Goal: Navigation & Orientation: Find specific page/section

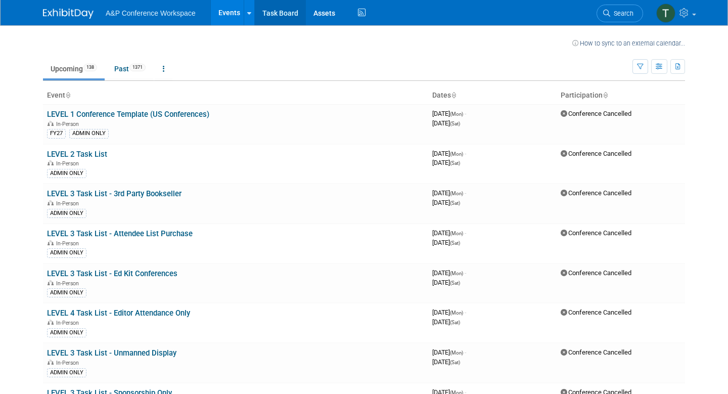
click at [293, 13] on link "Task Board" at bounding box center [280, 12] width 51 height 25
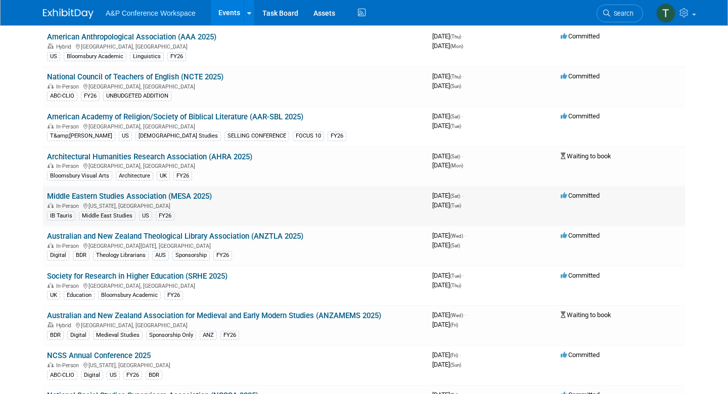
click at [201, 194] on link "Middle Eastern Studies Association (MESA 2025)" at bounding box center [129, 196] width 165 height 9
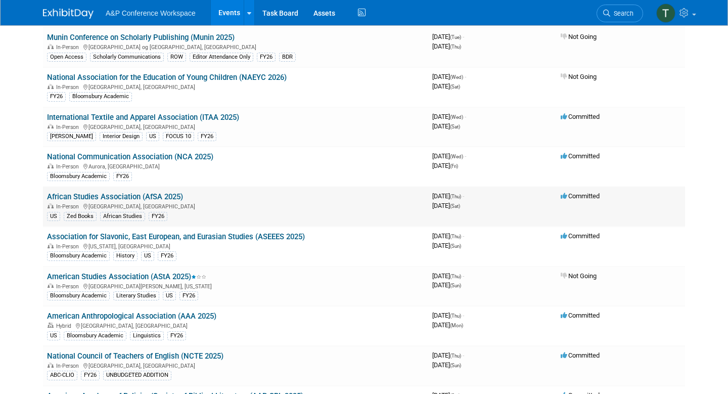
click at [162, 192] on td "African Studies Association (AfSA 2025) In-Person [GEOGRAPHIC_DATA], [GEOGRAPHI…" at bounding box center [235, 207] width 385 height 40
click at [162, 195] on link "African Studies Association (AfSA 2025)" at bounding box center [115, 196] width 136 height 9
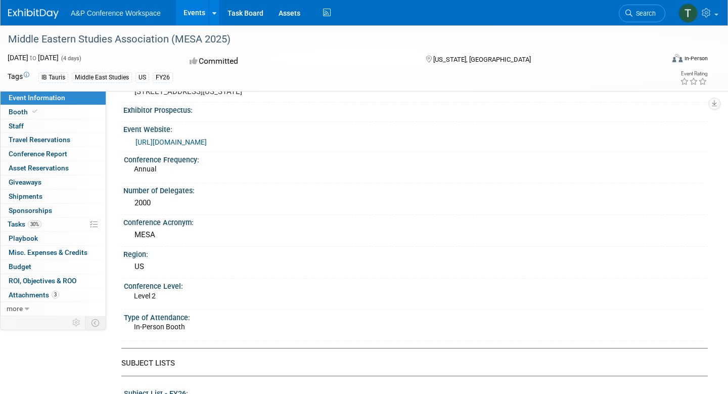
scroll to position [93, 0]
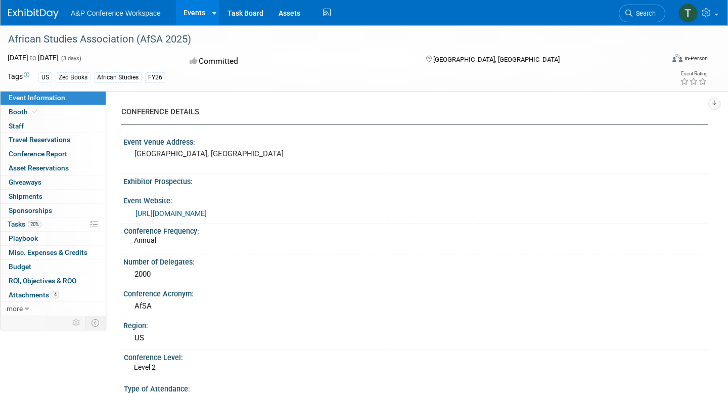
scroll to position [147, 0]
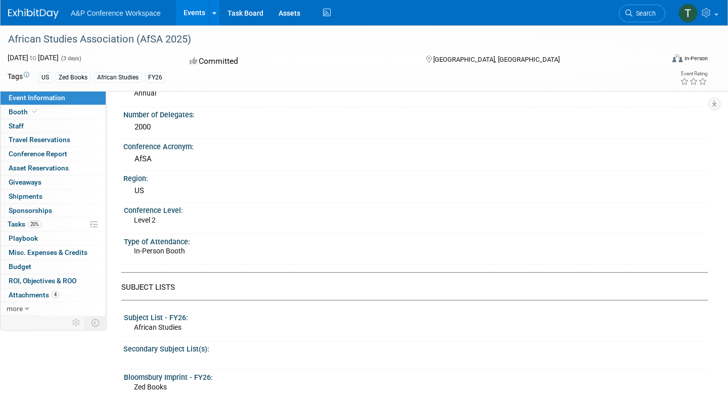
click at [145, 224] on span "Level 2" at bounding box center [145, 220] width 22 height 8
click at [146, 215] on div "Conference Level:" at bounding box center [414, 209] width 580 height 13
